Goal: Task Accomplishment & Management: Manage account settings

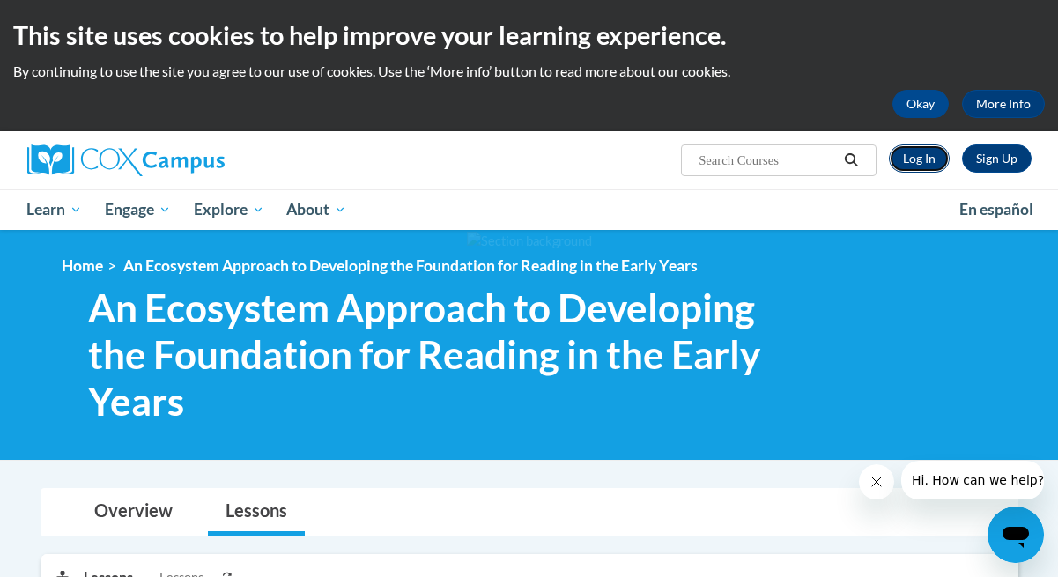
click at [925, 160] on link "Log In" at bounding box center [919, 158] width 61 height 28
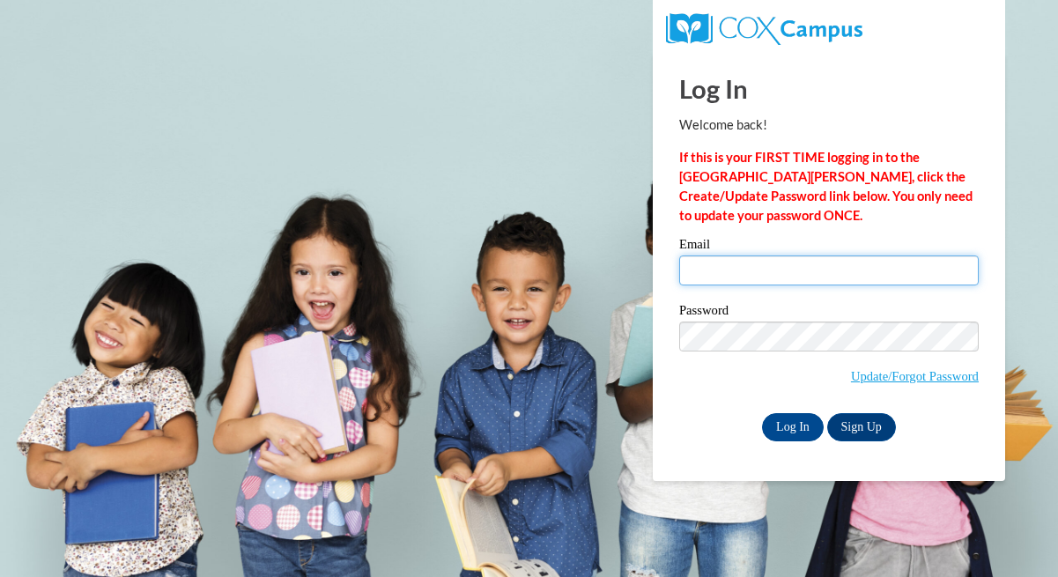
click at [763, 258] on input "Email" at bounding box center [828, 270] width 299 height 30
type input "sstern@beachwoodschools.org"
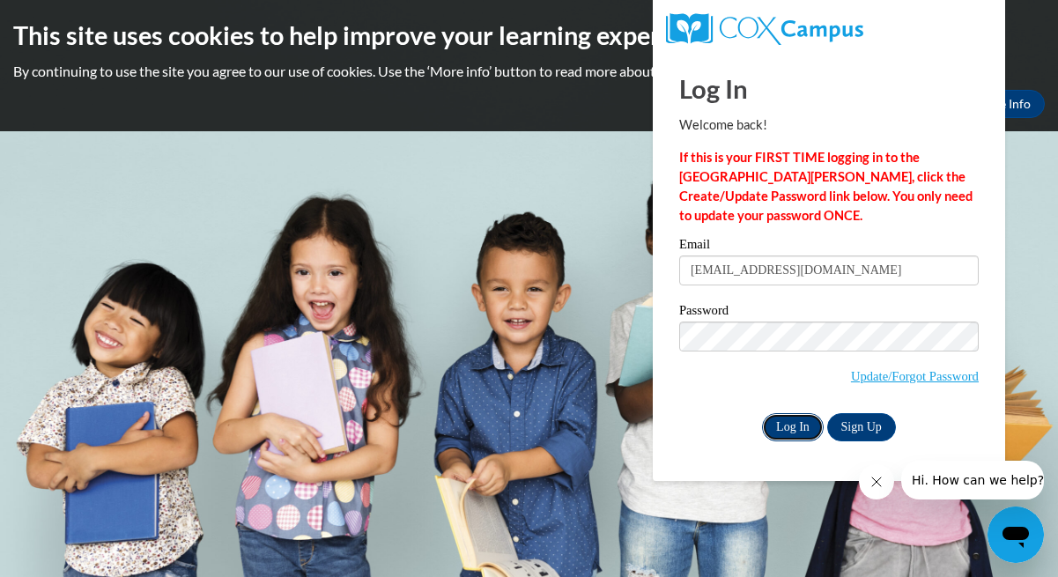
click at [804, 421] on input "Log In" at bounding box center [793, 427] width 62 height 28
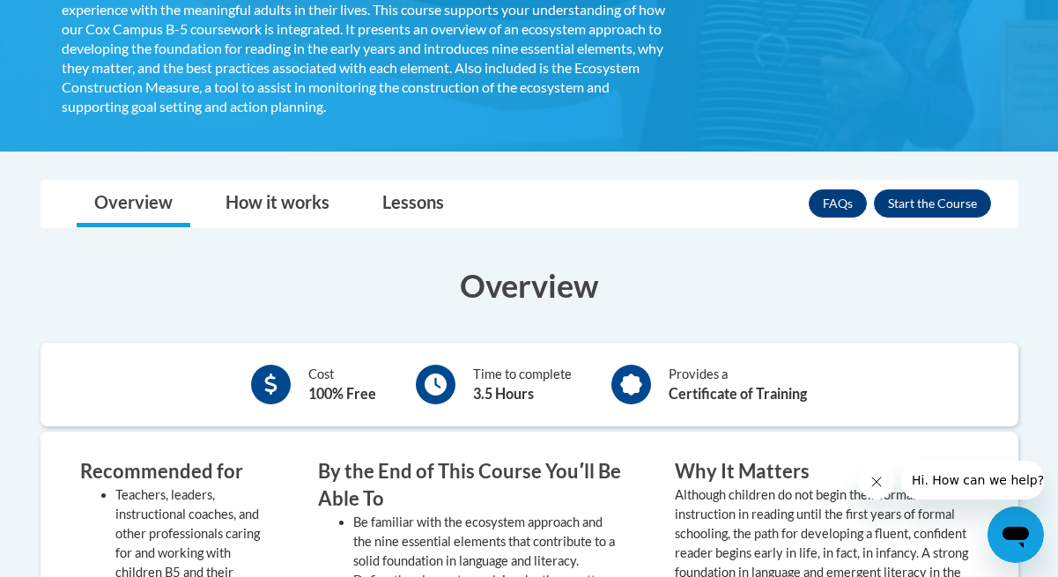
scroll to position [469, 0]
